Goal: Use online tool/utility

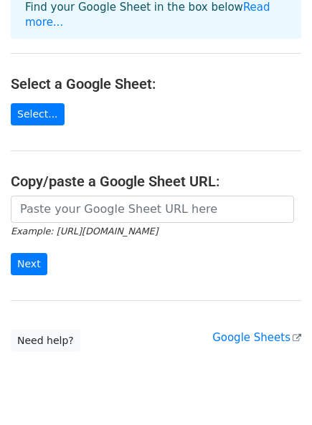
scroll to position [123, 0]
click at [260, 331] on link "Google Sheets" at bounding box center [256, 337] width 89 height 13
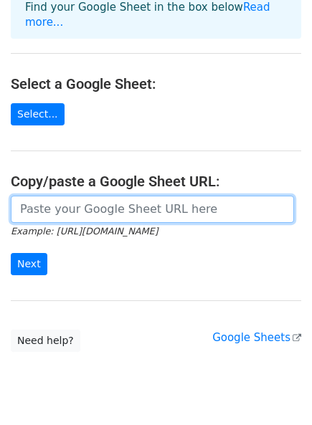
click at [35, 196] on input "url" at bounding box center [152, 209] width 283 height 27
paste input "[URL][DOMAIN_NAME]"
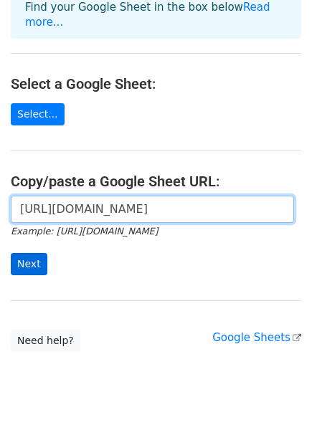
type input "[URL][DOMAIN_NAME]"
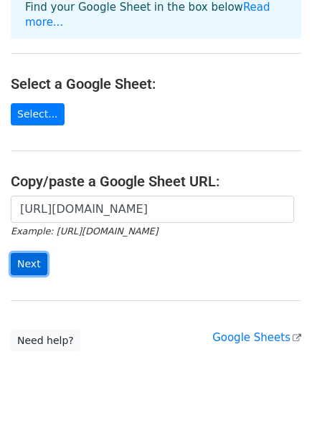
scroll to position [0, 0]
click at [21, 253] on input "Next" at bounding box center [29, 264] width 37 height 22
